Goal: Information Seeking & Learning: Check status

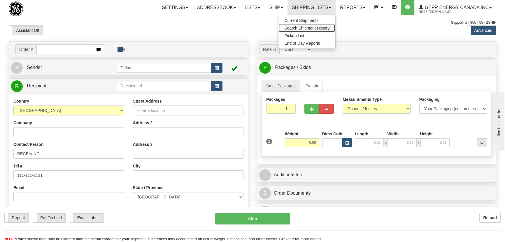
click at [300, 28] on span "Search Shipment History" at bounding box center [306, 28] width 45 height 5
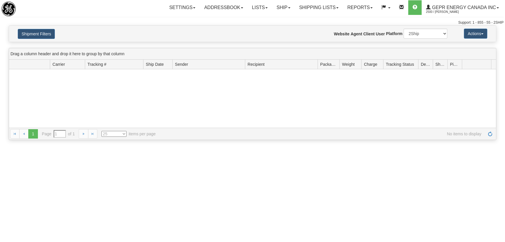
type input "From 08/19/2025 To 08/20/2025"
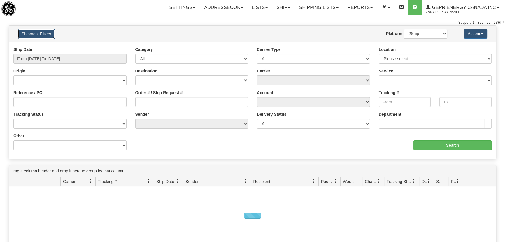
click at [37, 38] on button "Shipment Filters" at bounding box center [36, 34] width 37 height 10
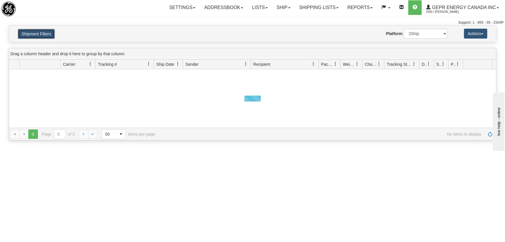
click at [47, 33] on button "Shipment Filters" at bounding box center [36, 34] width 37 height 10
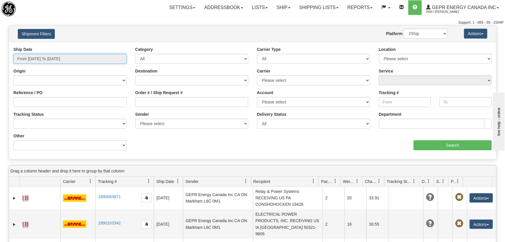
type input "[DATE]"
click at [57, 59] on input "From 08/19/2025 To 08/20/2025" at bounding box center [69, 59] width 113 height 10
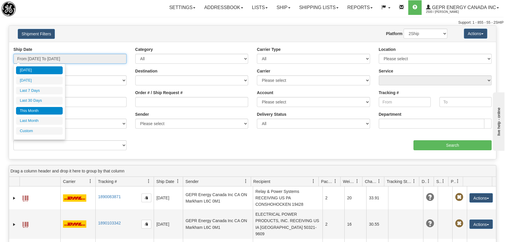
type input "08/19/2025"
type input "[DATE]"
type input "08/01/2025"
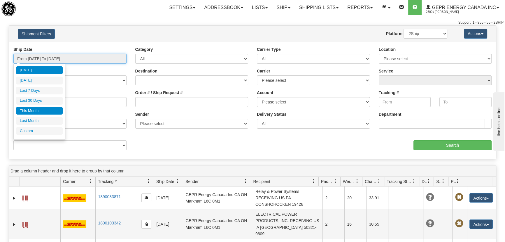
type input "08/31/2025"
type input "[DATE]"
type input "07/01/2025"
type input "07/31/2025"
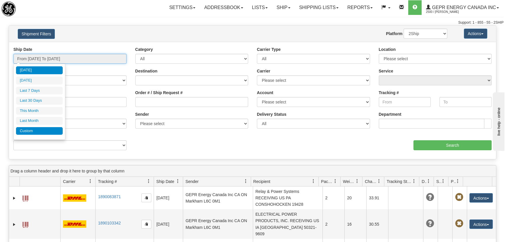
type input "[DATE]"
click at [48, 127] on li "Custom" at bounding box center [39, 131] width 47 height 8
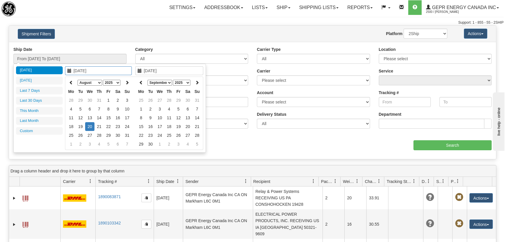
type input "07/01/2025"
type input "07/31/2025"
type input "[DATE]"
click at [72, 81] on icon at bounding box center [71, 82] width 4 height 4
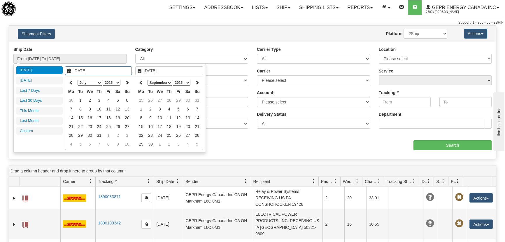
click at [72, 81] on icon at bounding box center [71, 82] width 4 height 4
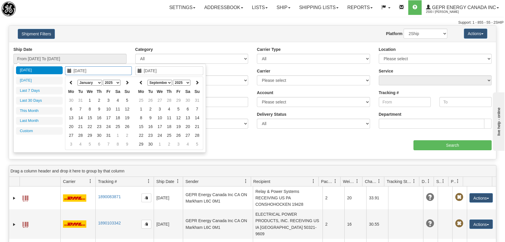
click at [72, 81] on icon at bounding box center [71, 82] width 4 height 4
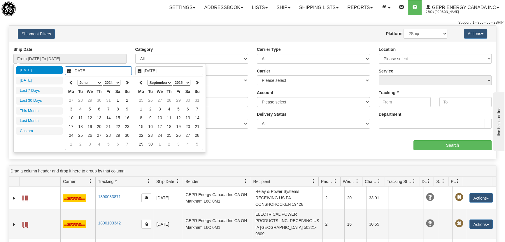
click at [72, 81] on icon at bounding box center [71, 82] width 4 height 4
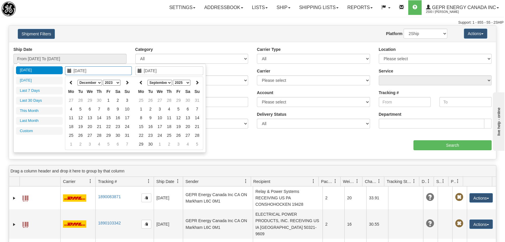
click at [72, 81] on icon at bounding box center [71, 82] width 4 height 4
type input "10/01/2023"
click at [127, 101] on td "1" at bounding box center [127, 100] width 9 height 9
click at [142, 83] on icon at bounding box center [141, 82] width 4 height 4
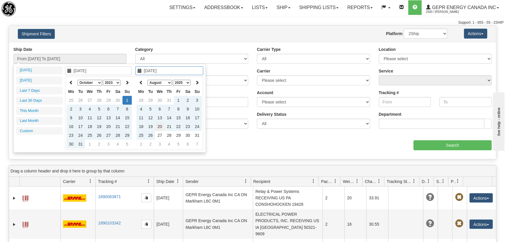
type input "[DATE]"
click at [160, 125] on td "20" at bounding box center [159, 126] width 9 height 9
type input "From 10/01/2023 To 08/20/2025"
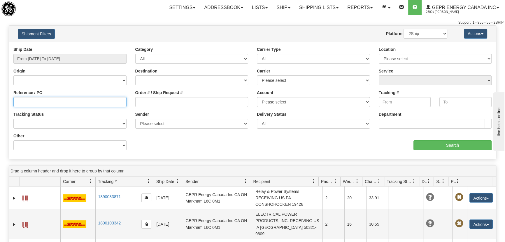
click at [76, 102] on input "Reference / PO" at bounding box center [69, 102] width 113 height 10
paste input "M800399747"
type input "M800399747"
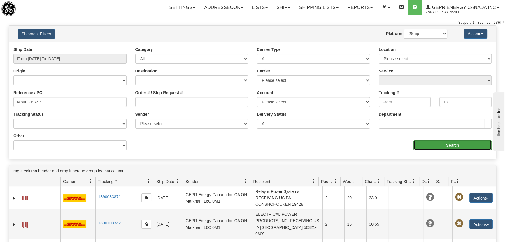
click at [463, 143] on input "Search" at bounding box center [453, 145] width 78 height 10
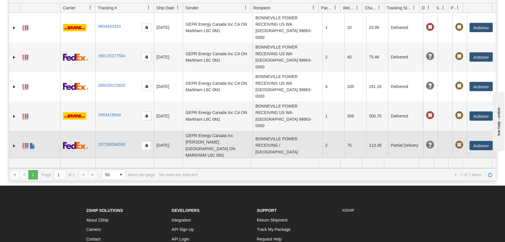
scroll to position [26, 0]
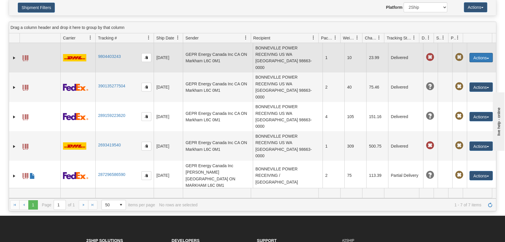
click at [475, 53] on button "Actions" at bounding box center [481, 57] width 23 height 9
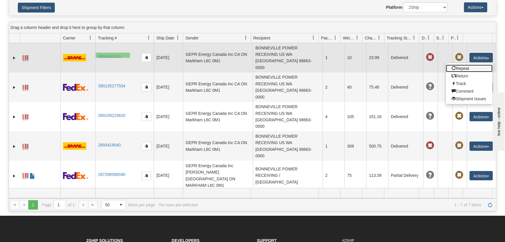
drag, startPoint x: 130, startPoint y: 53, endPoint x: 96, endPoint y: 57, distance: 34.8
click at [96, 57] on td "9804403243" at bounding box center [124, 57] width 58 height 29
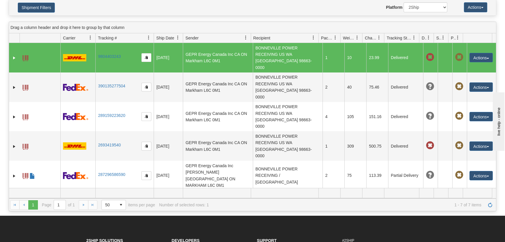
click at [114, 57] on td "9804403243" at bounding box center [124, 57] width 58 height 29
drag, startPoint x: 97, startPoint y: 52, endPoint x: 117, endPoint y: 55, distance: 20.3
click at [117, 55] on td "9804403243" at bounding box center [124, 57] width 58 height 29
click at [127, 54] on td "9804403243" at bounding box center [124, 57] width 58 height 29
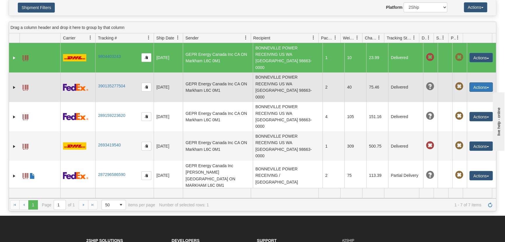
click at [479, 82] on button "Actions" at bounding box center [481, 86] width 23 height 9
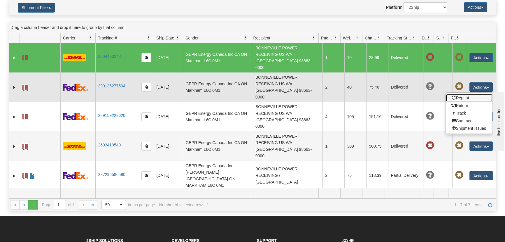
drag, startPoint x: 98, startPoint y: 76, endPoint x: 134, endPoint y: 76, distance: 36.2
click at [137, 75] on td "390135277504" at bounding box center [124, 86] width 58 height 29
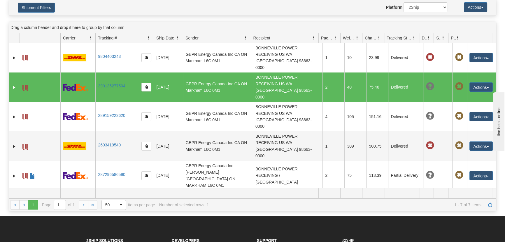
drag, startPoint x: 129, startPoint y: 75, endPoint x: 103, endPoint y: 78, distance: 25.8
click at [103, 78] on td "390135277504" at bounding box center [124, 86] width 58 height 29
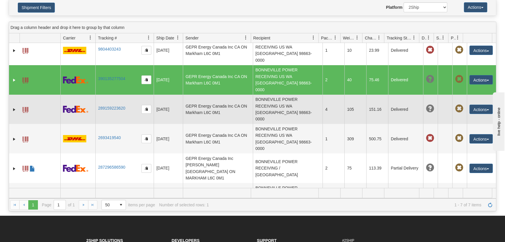
scroll to position [0, 0]
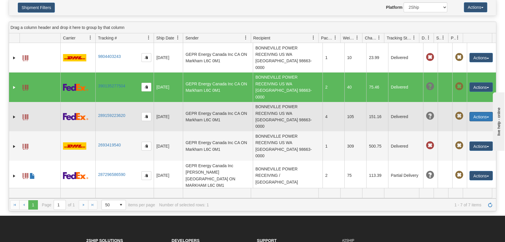
click at [486, 112] on button "Actions" at bounding box center [481, 116] width 23 height 9
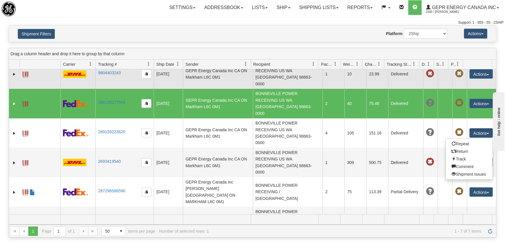
scroll to position [15, 0]
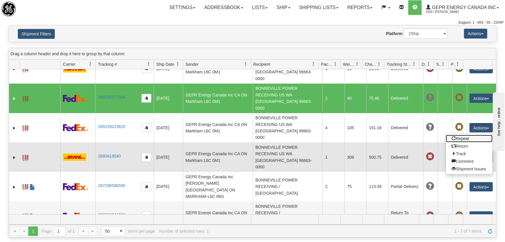
click at [408, 142] on td "Delivered" at bounding box center [405, 156] width 35 height 29
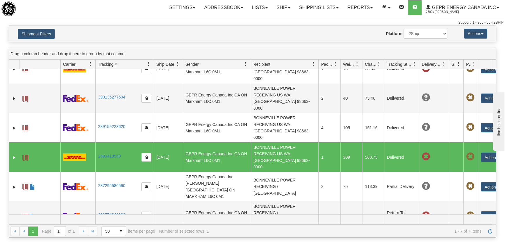
drag, startPoint x: 434, startPoint y: 62, endPoint x: 452, endPoint y: 64, distance: 18.5
click at [452, 64] on div "Id Client Id Carrier Tracking # Pro Number Ship Date Label Generation Date Send…" at bounding box center [250, 64] width 483 height 9
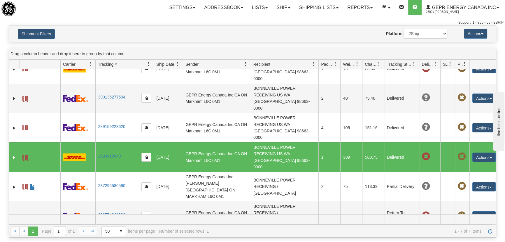
drag, startPoint x: 450, startPoint y: 62, endPoint x: 441, endPoint y: 66, distance: 10.7
click at [441, 66] on div "Id Client Id Carrier Tracking # Pro Number Ship Date Label Generation Date Send…" at bounding box center [250, 64] width 483 height 9
click at [423, 152] on span at bounding box center [426, 156] width 8 height 8
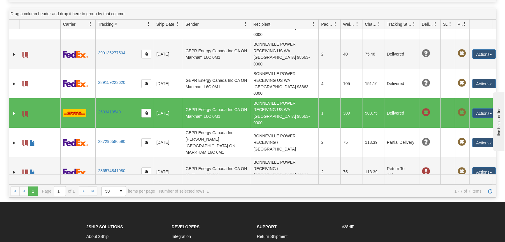
scroll to position [26, 0]
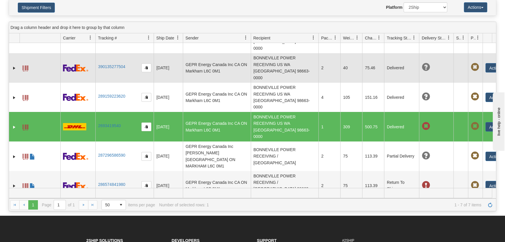
drag, startPoint x: 440, startPoint y: 38, endPoint x: 454, endPoint y: 47, distance: 16.4
click at [454, 47] on div "Drag a column header and drop it here to group by that column Id Client Id Carr…" at bounding box center [253, 116] width 488 height 189
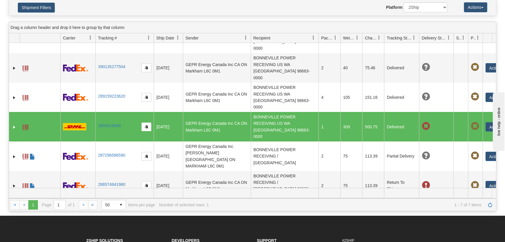
click at [427, 122] on span at bounding box center [426, 126] width 8 height 8
drag, startPoint x: 420, startPoint y: 105, endPoint x: 416, endPoint y: 105, distance: 3.8
click at [419, 112] on td at bounding box center [436, 126] width 34 height 29
click at [402, 112] on td "Delivered" at bounding box center [401, 126] width 35 height 29
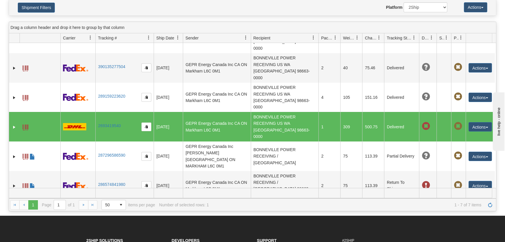
drag, startPoint x: 454, startPoint y: 37, endPoint x: 436, endPoint y: 39, distance: 17.9
click at [436, 39] on div "Id Client Id Carrier Tracking # Pro Number Ship Date Label Generation Date Send…" at bounding box center [250, 37] width 483 height 9
click at [478, 122] on button "Actions" at bounding box center [480, 126] width 23 height 9
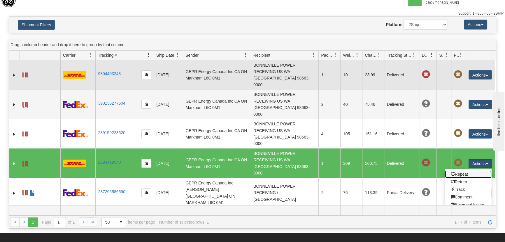
scroll to position [0, 0]
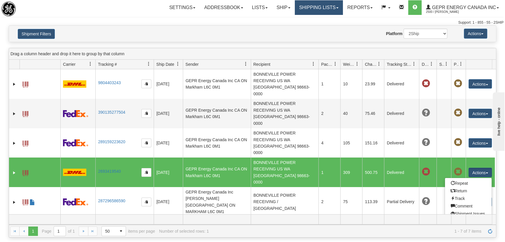
click at [316, 7] on link "Shipping lists" at bounding box center [319, 7] width 48 height 15
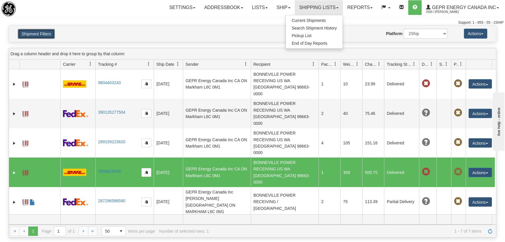
click at [50, 32] on button "Shipment Filters" at bounding box center [36, 34] width 37 height 10
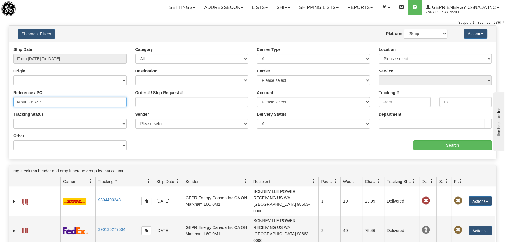
click at [0, 97] on div "Please wait... × Confirm Delete Delete Cancel × Confirm Delete Yes No Cancel × …" at bounding box center [252, 189] width 505 height 329
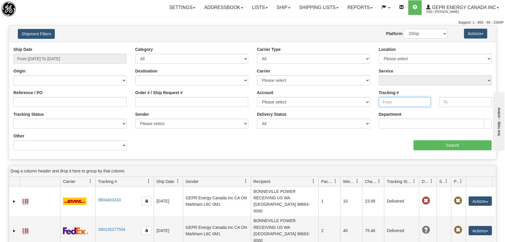
click at [409, 99] on input "Tracking #" at bounding box center [405, 102] width 52 height 10
paste input "7958969410"
type input "7958969410"
click at [475, 100] on input "text" at bounding box center [466, 102] width 52 height 10
paste input "7958969410"
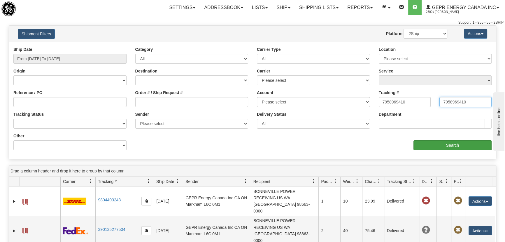
type input "7958969410"
click at [454, 145] on input "Search" at bounding box center [453, 145] width 78 height 10
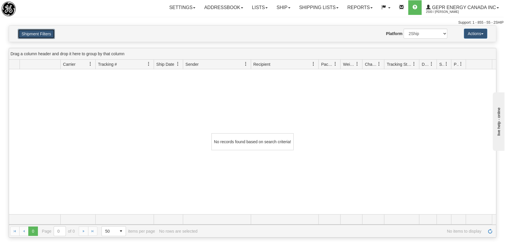
click at [43, 31] on button "Shipment Filters" at bounding box center [36, 34] width 37 height 10
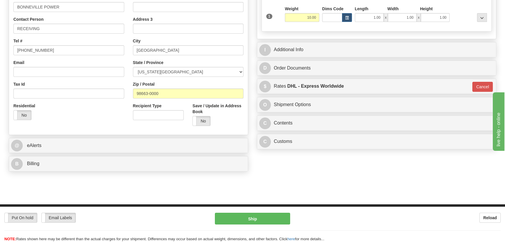
scroll to position [132, 0]
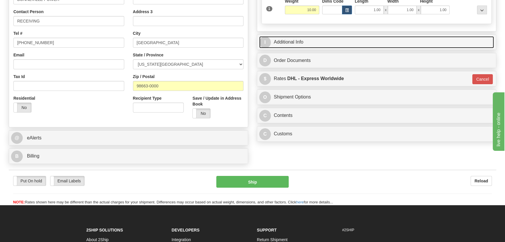
click at [431, 41] on link "I Additional Info" at bounding box center [376, 42] width 235 height 12
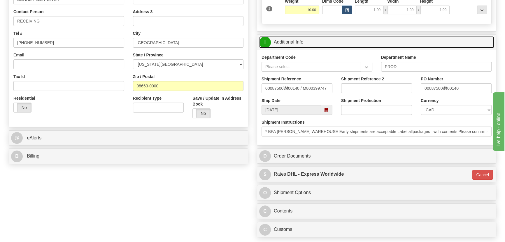
click at [431, 41] on link "I Additional Info" at bounding box center [376, 42] width 235 height 12
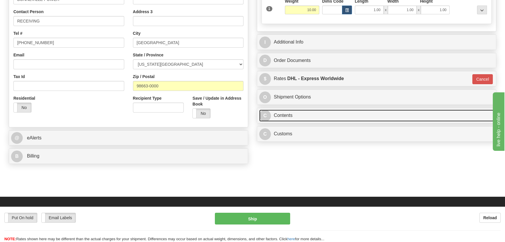
click at [359, 117] on link "C Contents" at bounding box center [376, 115] width 235 height 12
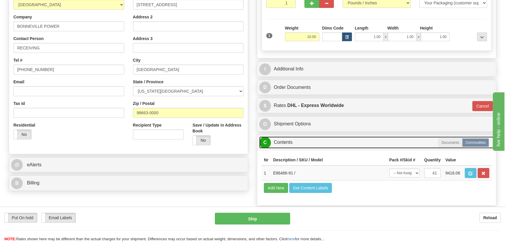
scroll to position [106, 0]
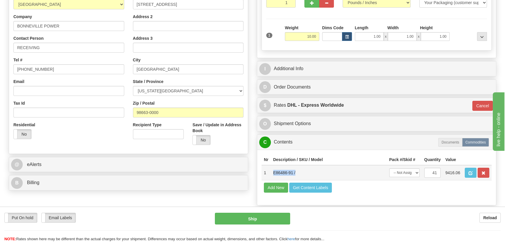
drag, startPoint x: 272, startPoint y: 175, endPoint x: 297, endPoint y: 178, distance: 25.8
click at [297, 178] on td "E86486-91 /" at bounding box center [329, 172] width 116 height 15
copy td "E86486-91 /"
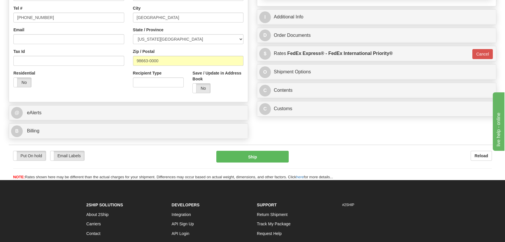
scroll to position [159, 0]
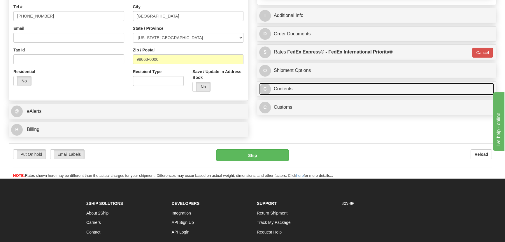
click at [331, 86] on link "C Contents" at bounding box center [376, 89] width 235 height 12
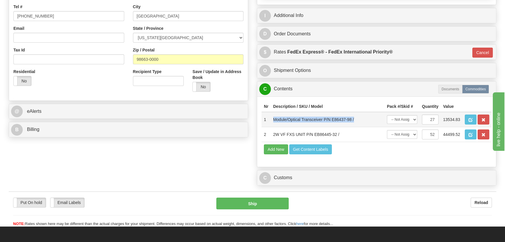
drag, startPoint x: 357, startPoint y: 120, endPoint x: 272, endPoint y: 123, distance: 85.0
click at [272, 123] on td "Module/Optical Transceiver P/N E86437-98 /" at bounding box center [328, 119] width 114 height 15
copy td "Module/Optical Transceiver P/N E86437-98 /"
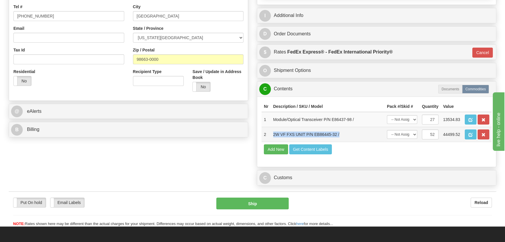
drag, startPoint x: 341, startPoint y: 134, endPoint x: 272, endPoint y: 137, distance: 68.9
click at [272, 137] on td "2W VF FXS UNIT P/N EB86445-32 /" at bounding box center [328, 134] width 114 height 15
copy td "2W VF FXS UNIT P/N EB86445-32 /"
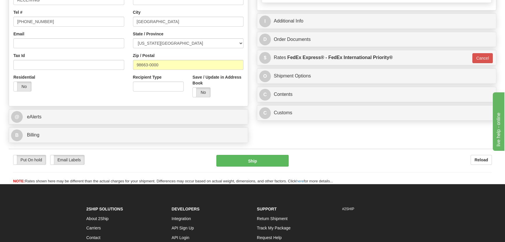
scroll to position [159, 0]
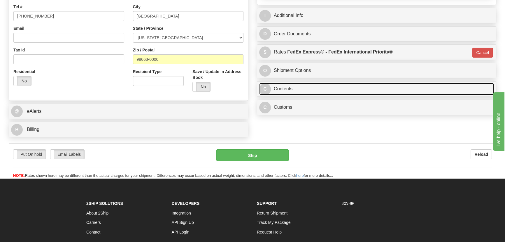
click at [371, 88] on link "C Contents" at bounding box center [376, 89] width 235 height 12
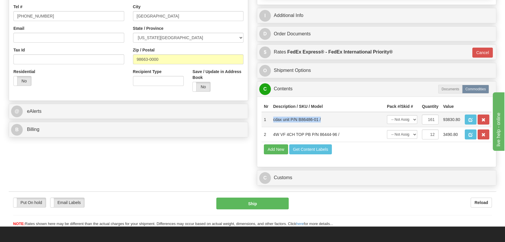
drag, startPoint x: 328, startPoint y: 121, endPoint x: 273, endPoint y: 123, distance: 54.3
click at [273, 123] on td "cdax unit P/N B86486-01 /" at bounding box center [328, 119] width 114 height 15
copy td "cdax unit P/N B86486-01 /"
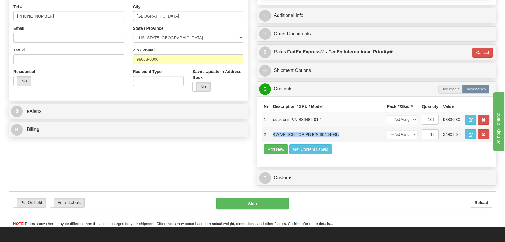
drag, startPoint x: 345, startPoint y: 133, endPoint x: 271, endPoint y: 134, distance: 74.1
click at [271, 134] on td "4W VF 4CH TOP PB P/N 86444-96 /" at bounding box center [328, 134] width 114 height 15
copy td "4W VF 4CH TOP PB P/N 86444-96 /"
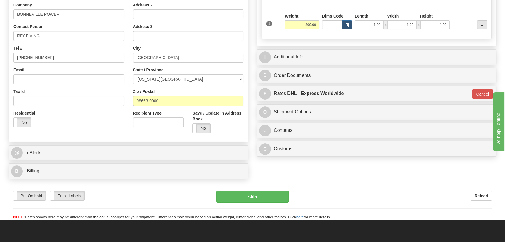
scroll to position [159, 0]
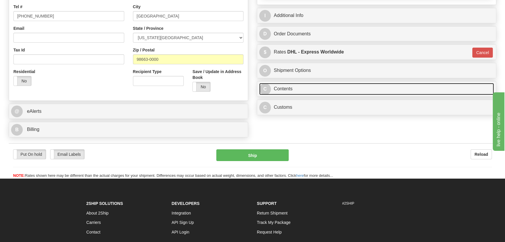
click at [359, 91] on link "C Contents" at bounding box center [376, 89] width 235 height 12
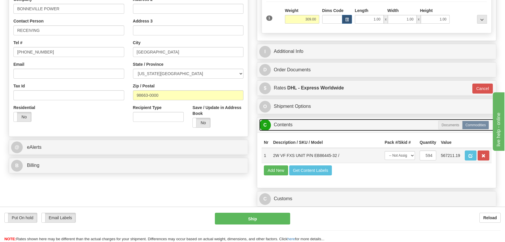
scroll to position [132, 0]
